Goal: Task Accomplishment & Management: Manage account settings

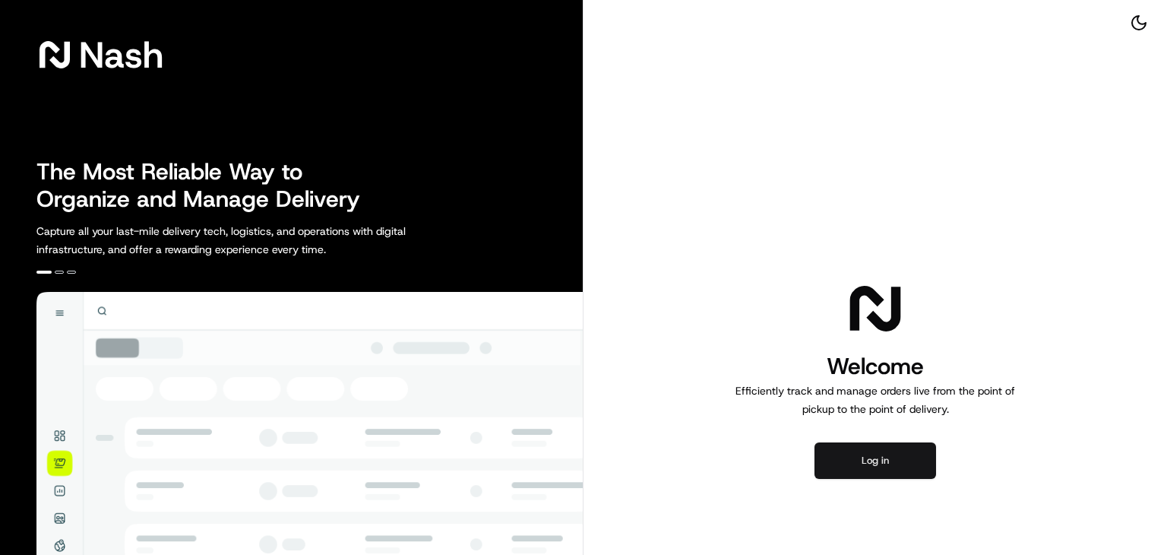
click at [887, 458] on button "Log in" at bounding box center [876, 460] width 122 height 36
